Goal: Information Seeking & Learning: Find specific fact

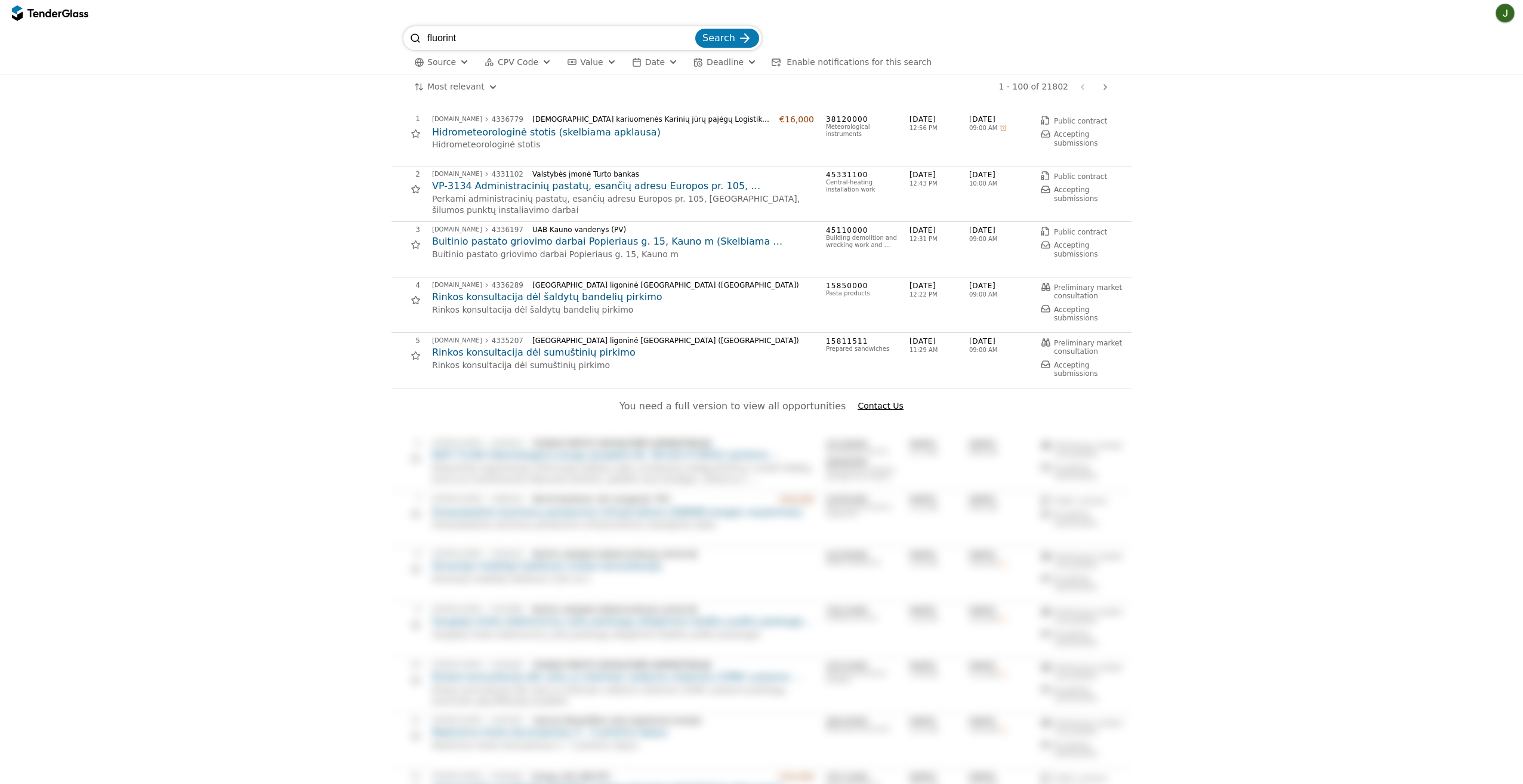
type input "fluorint"
click at [696, 29] on button "Search" at bounding box center [728, 38] width 64 height 19
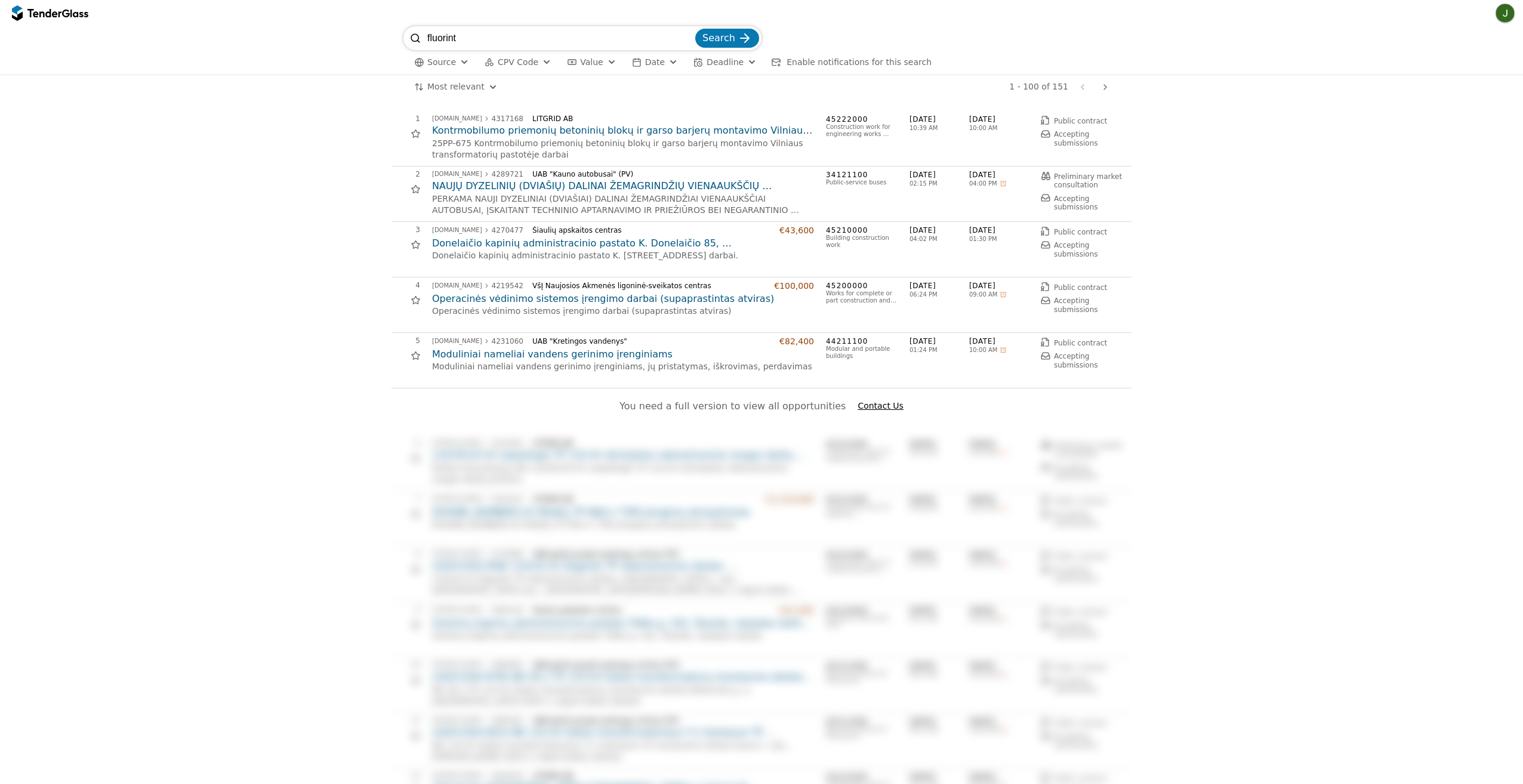
drag, startPoint x: 466, startPoint y: 34, endPoint x: 359, endPoint y: 41, distance: 107.2
click at [359, 41] on div "fluorint Search Source CPV Code Type Buyer Value Date Deadline Enable notificat…" at bounding box center [762, 50] width 1512 height 48
paste input "omis dujomis"
type input "fluorintomis dujomis"
click at [728, 43] on span "Search" at bounding box center [719, 37] width 33 height 11
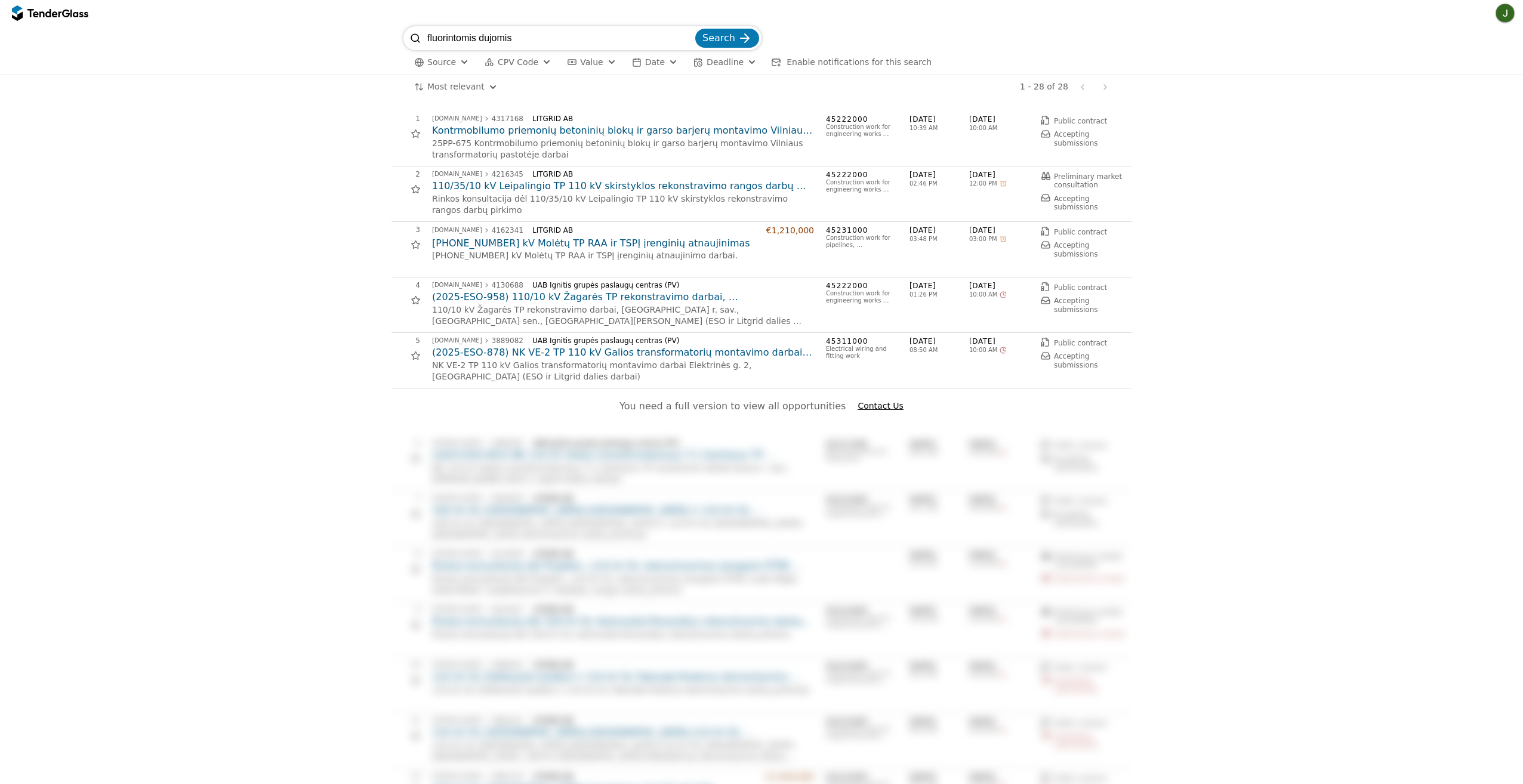
click at [619, 127] on h2 "Kontrmobilumo priemonių betoninių blokų ir garso barjerų montavimo Vilniaus tra…" at bounding box center [622, 130] width 382 height 13
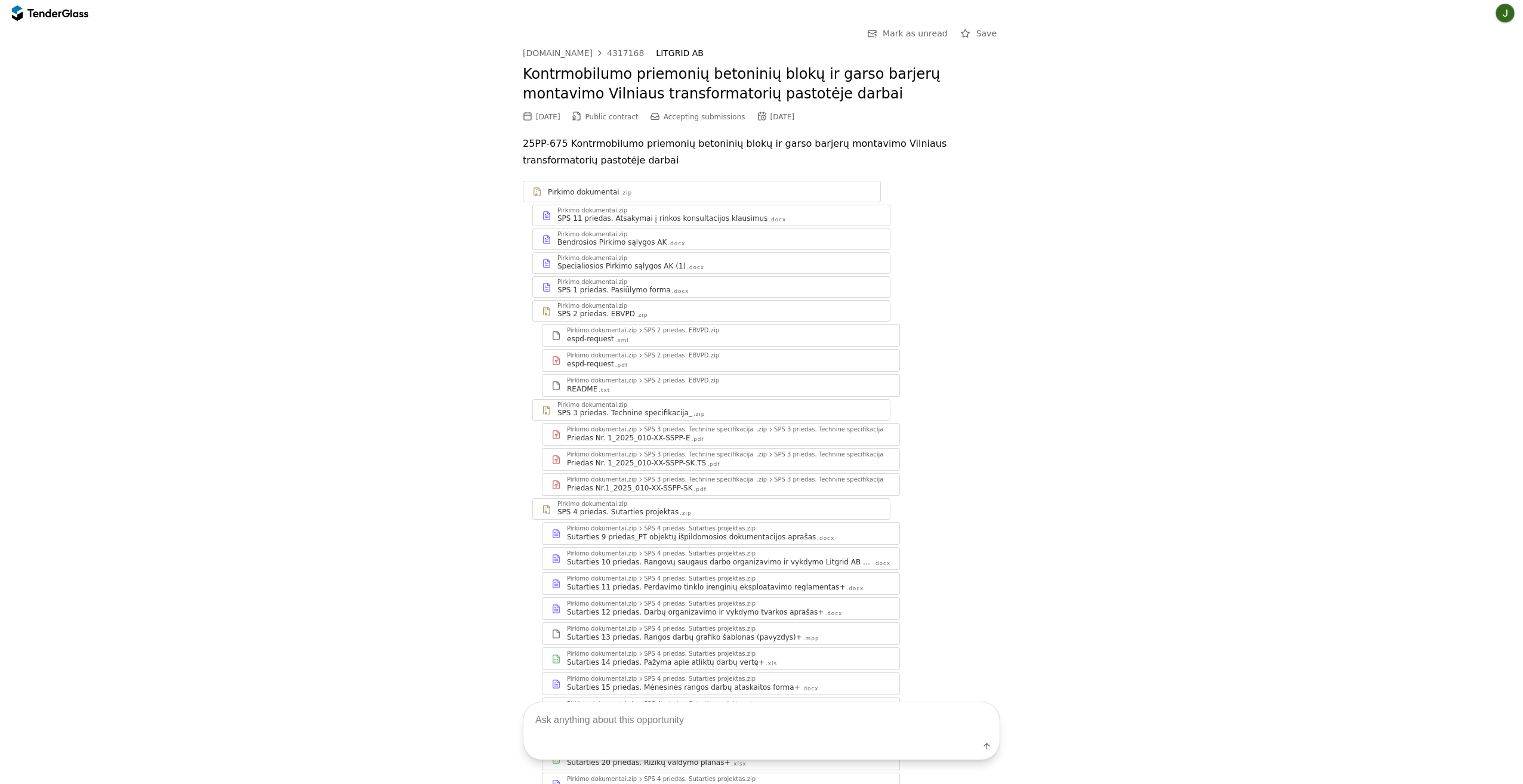
click at [621, 439] on div "Priedas Nr. 1_2025_010-XX-SSPP-E" at bounding box center [628, 438] width 124 height 10
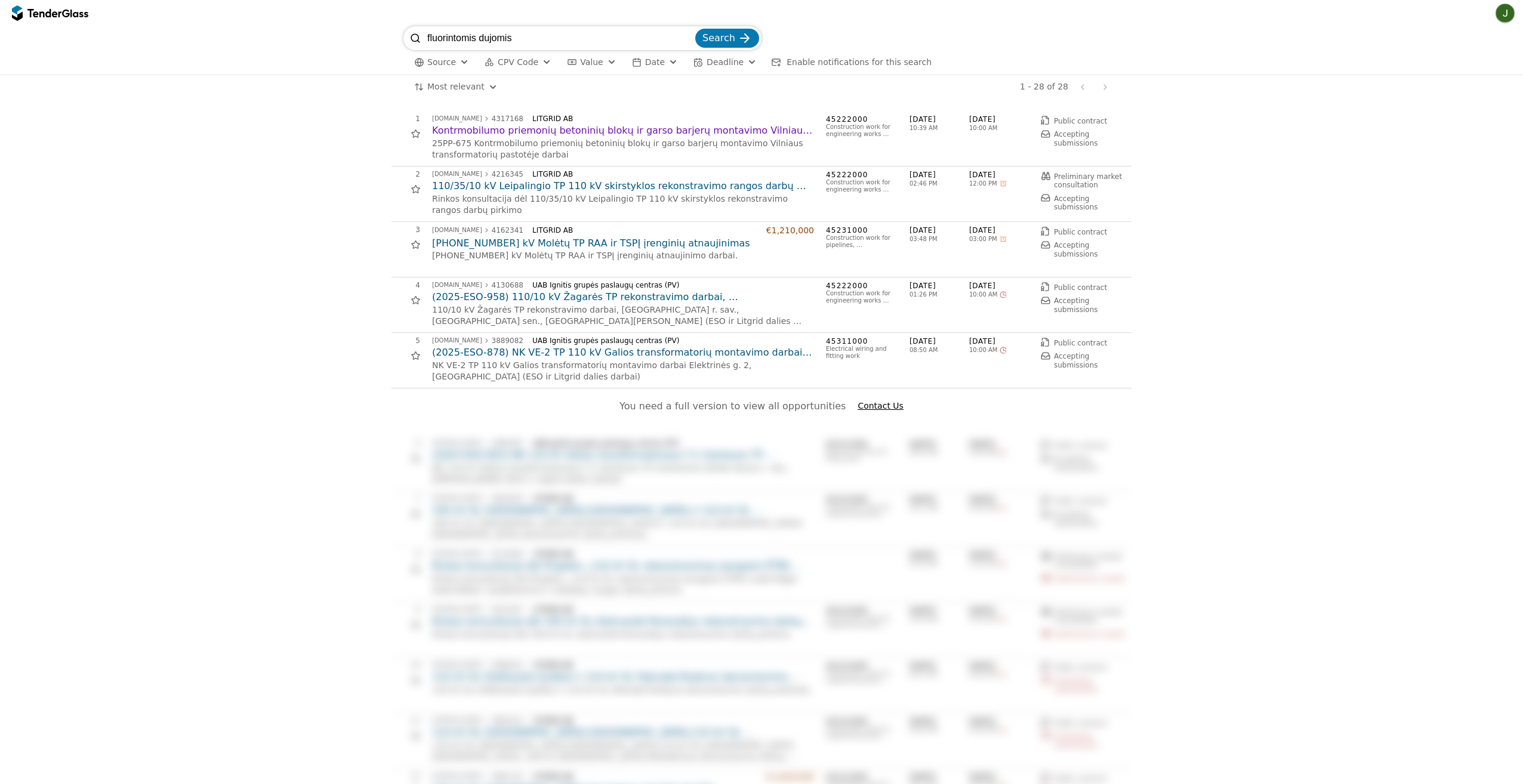
click at [683, 183] on h2 "110/35/10 kV Leipalingio TP 110 kV skirstyklos rekonstravimo rangos darbų pirki…" at bounding box center [622, 186] width 382 height 13
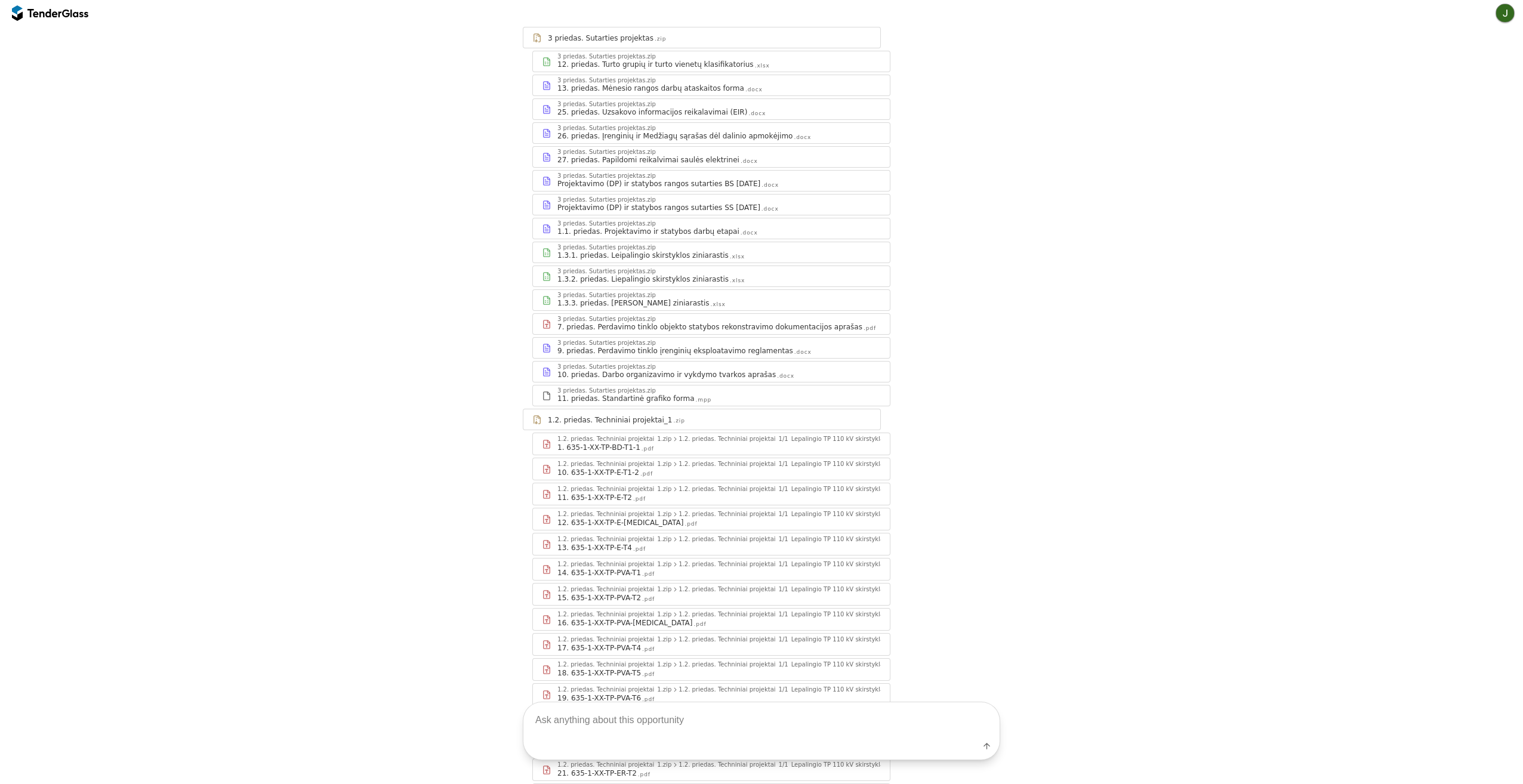
scroll to position [179, 0]
